Goal: Check status: Check status

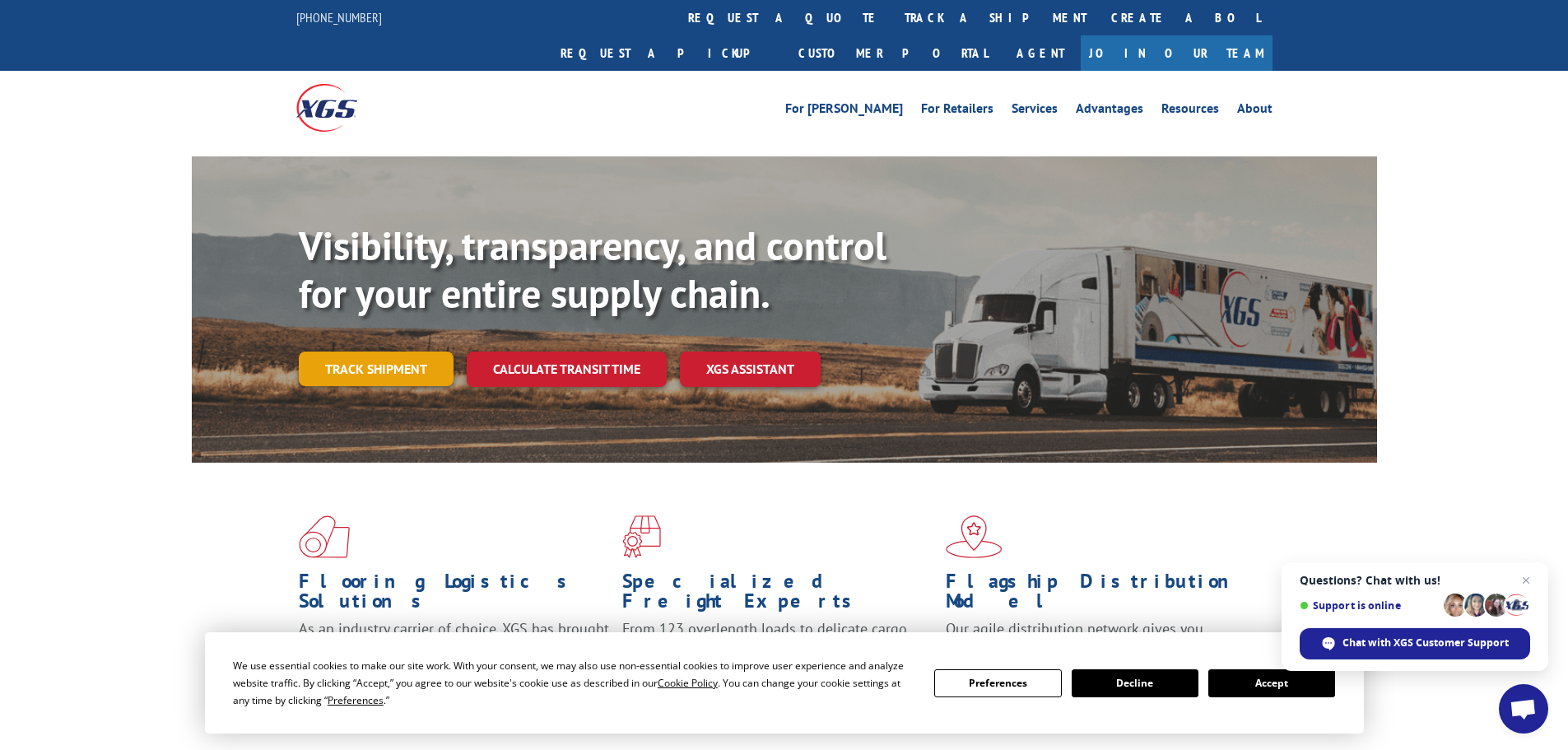
click at [387, 352] on link "Track shipment" at bounding box center [375, 369] width 154 height 35
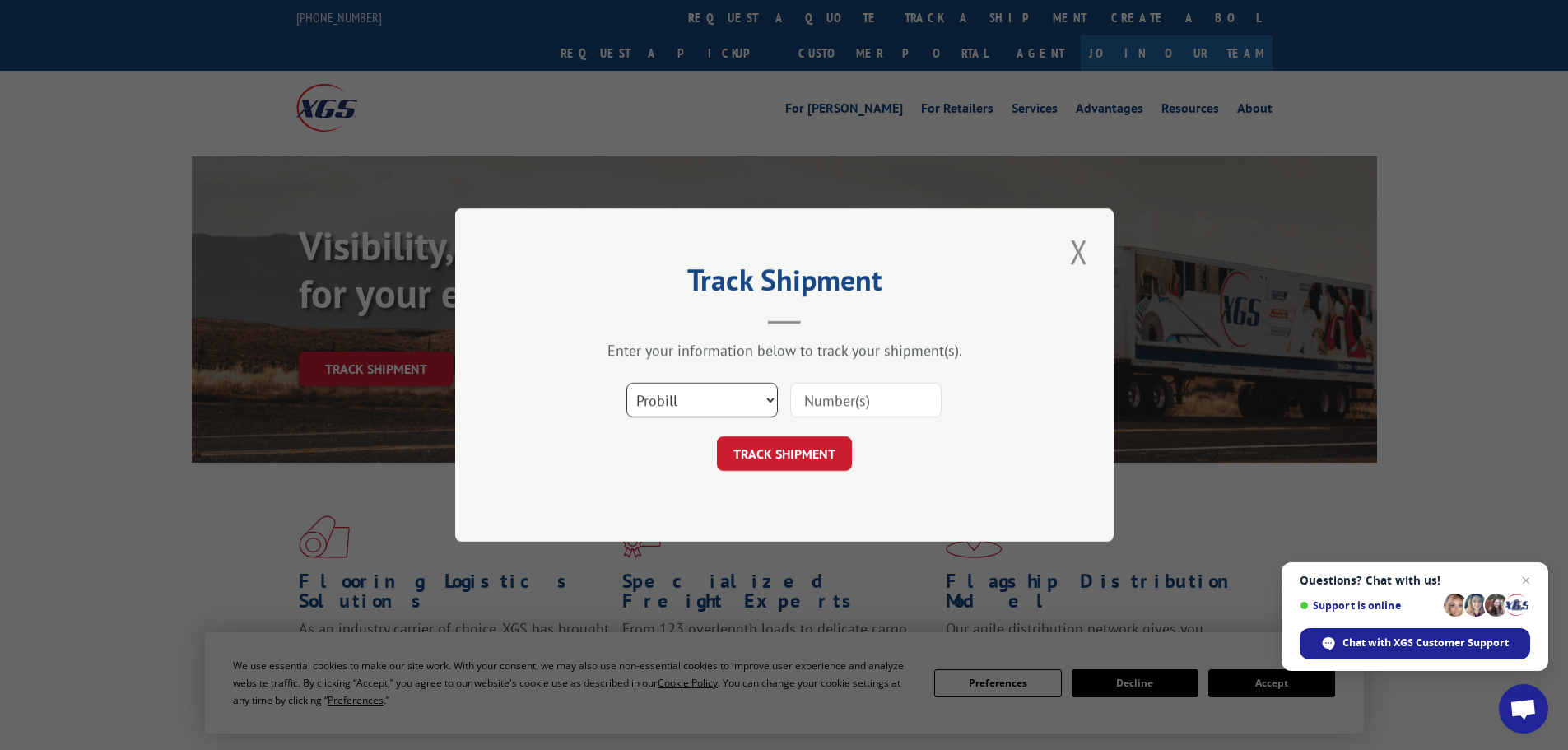
click at [724, 394] on select "Select category... Probill BOL PO" at bounding box center [702, 401] width 152 height 35
select select "bol"
click at [627, 383] on select "Select category... Probill BOL PO" at bounding box center [702, 401] width 152 height 35
click at [823, 405] on input at bounding box center [866, 401] width 152 height 35
paste input "5940200"
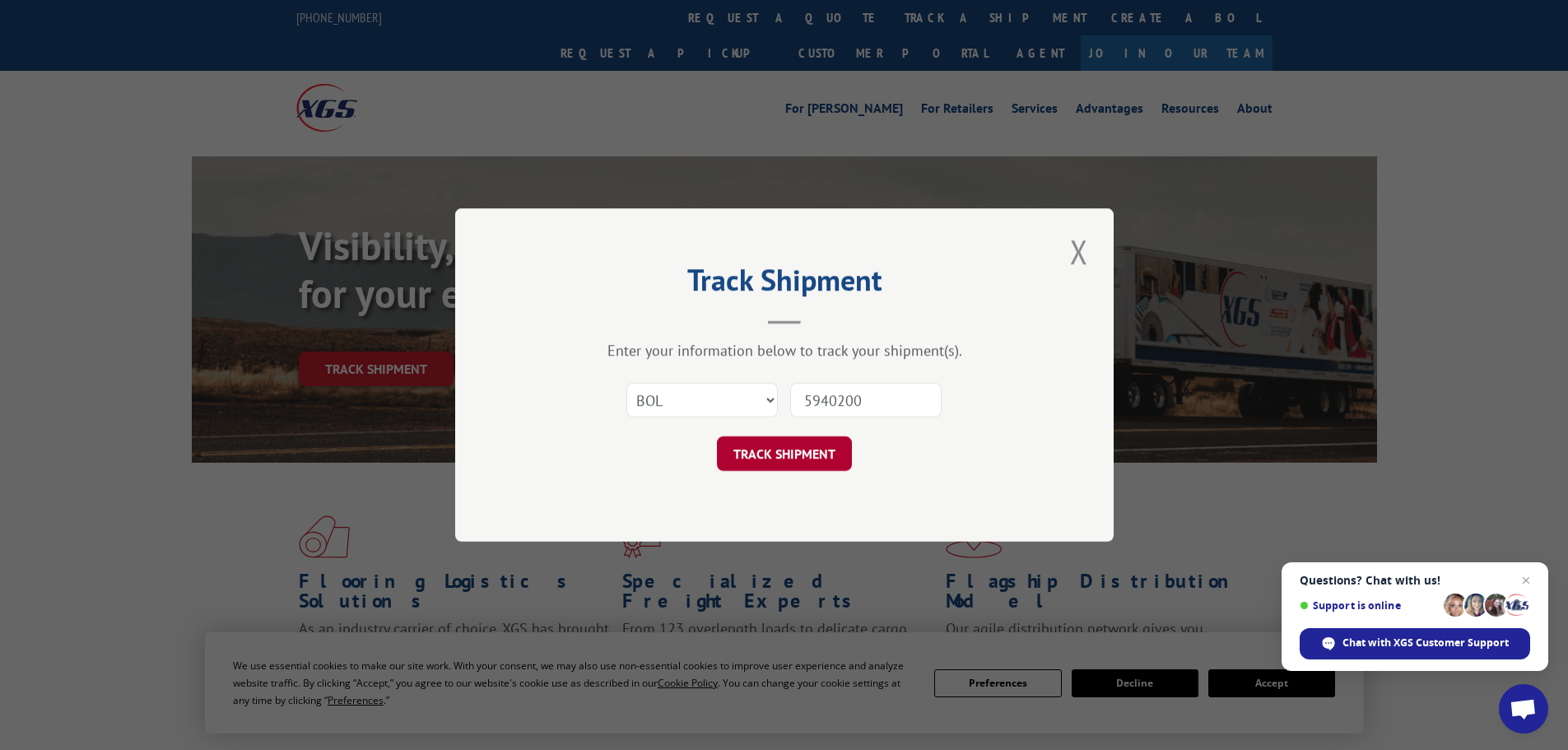
type input "5940200"
click at [716, 437] on button "TRACK SHIPMENT" at bounding box center [784, 454] width 135 height 35
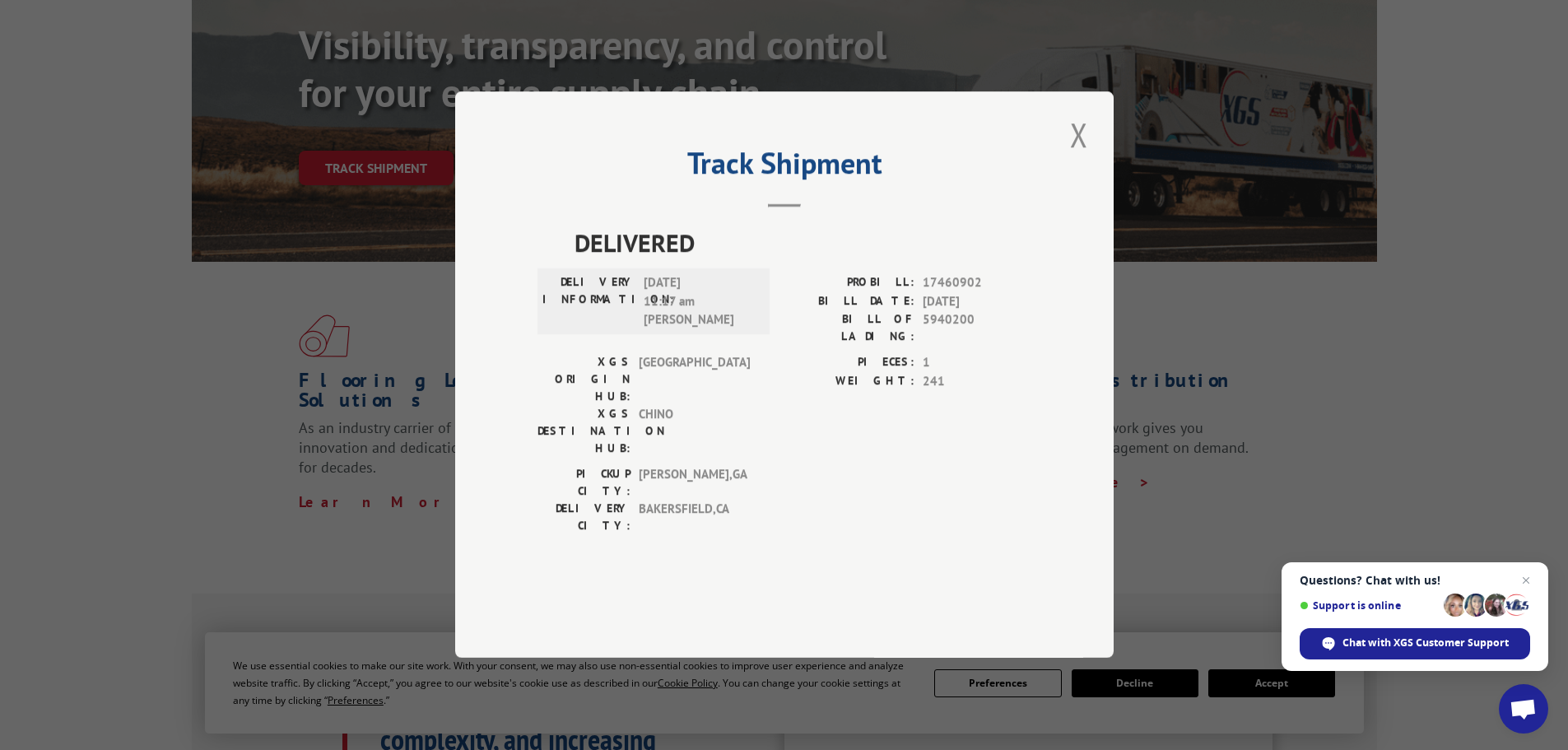
scroll to position [329, 0]
